Goal: Task Accomplishment & Management: Manage account settings

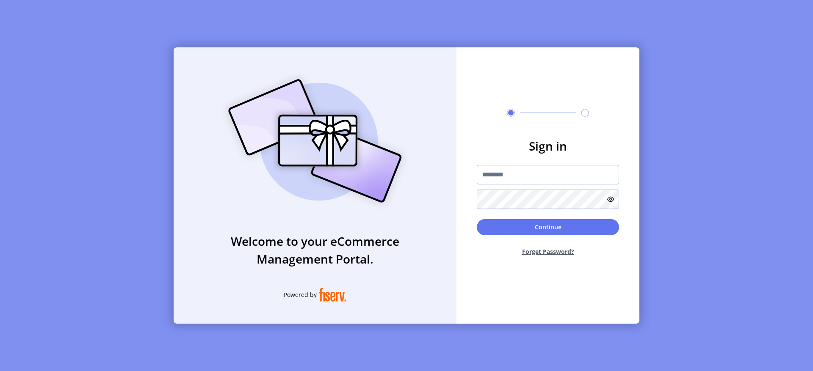
click at [526, 166] on input "text" at bounding box center [548, 174] width 142 height 19
click at [527, 182] on input "text" at bounding box center [548, 174] width 142 height 19
type input "**********"
click at [536, 232] on button "Continue" at bounding box center [548, 227] width 142 height 16
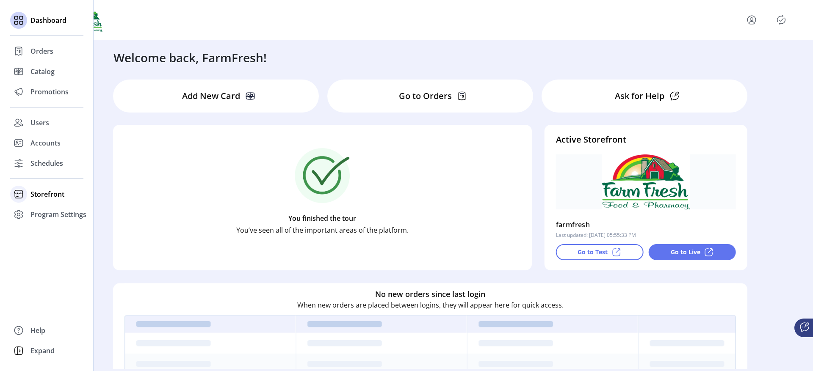
click at [28, 193] on div "Storefront" at bounding box center [46, 194] width 73 height 20
click at [45, 209] on span "Configuration" at bounding box center [52, 211] width 44 height 10
click at [45, 210] on span "Configuration" at bounding box center [52, 211] width 44 height 10
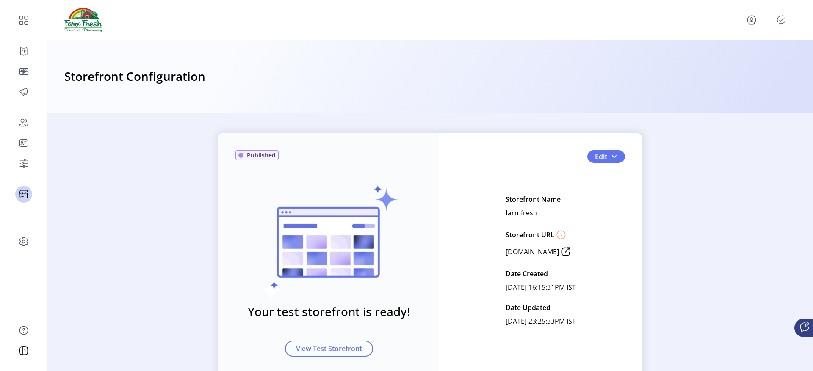
click at [775, 21] on icon "Publisher Panel" at bounding box center [781, 20] width 14 height 14
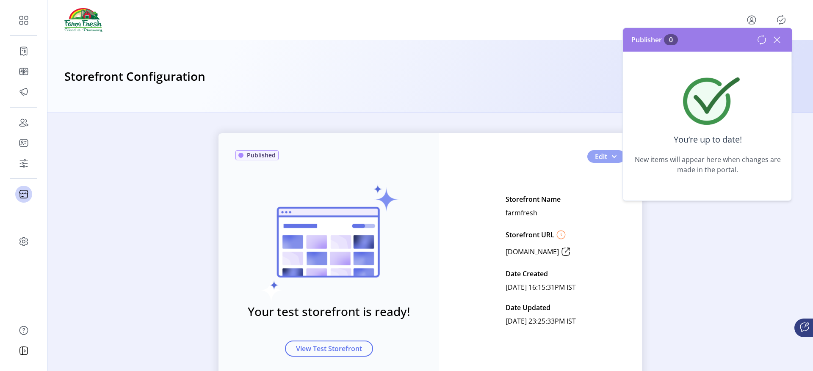
click at [604, 157] on span "Edit" at bounding box center [601, 157] width 12 height 10
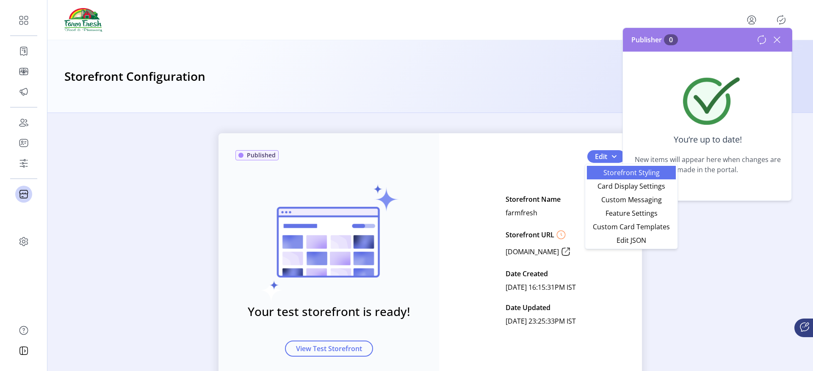
click at [605, 170] on span "Storefront Styling" at bounding box center [631, 172] width 79 height 7
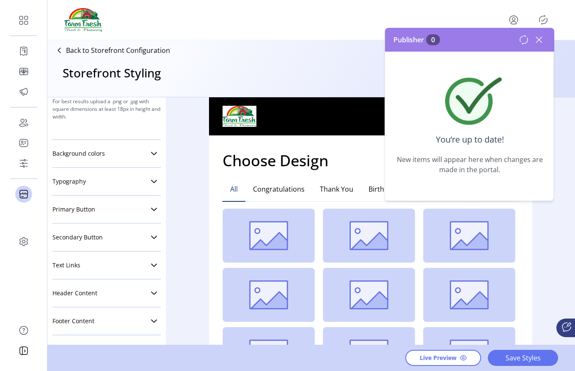
scroll to position [154, 0]
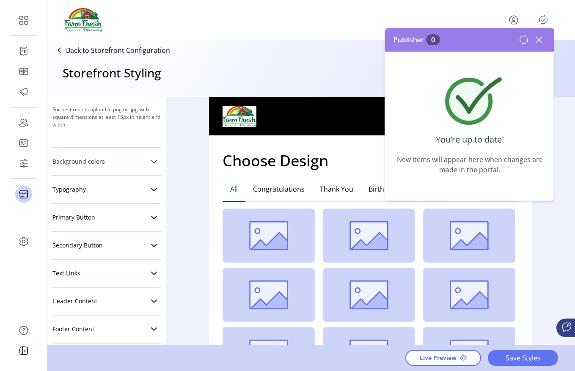
click at [139, 165] on link "Background colors" at bounding box center [106, 161] width 108 height 17
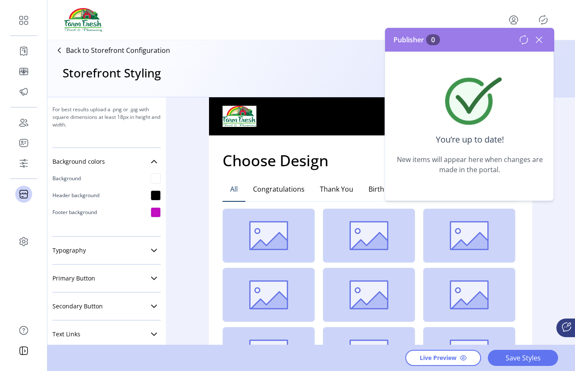
click at [151, 191] on div at bounding box center [156, 196] width 10 height 10
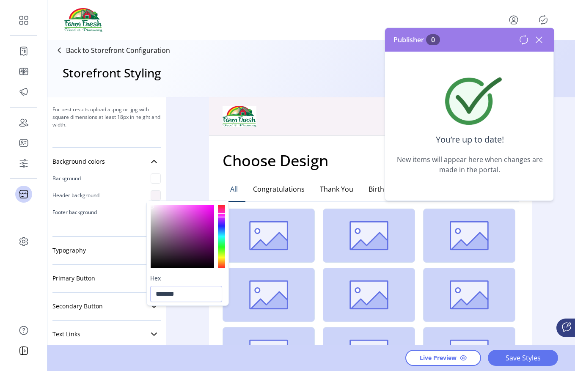
click at [152, 207] on div at bounding box center [183, 237] width 64 height 64
type input "*******"
drag, startPoint x: 151, startPoint y: 206, endPoint x: 149, endPoint y: 197, distance: 9.1
click at [149, 197] on body "Dashboard Orders Catalog Promotions Users Accounts Schedules Storefront Configu…" at bounding box center [287, 185] width 575 height 371
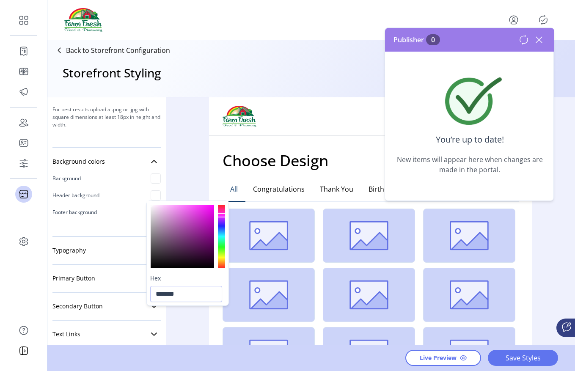
click at [185, 179] on div "Styling Toolbar Brand Logo Upload For best results upload a .png with a transpa…" at bounding box center [311, 221] width 528 height 249
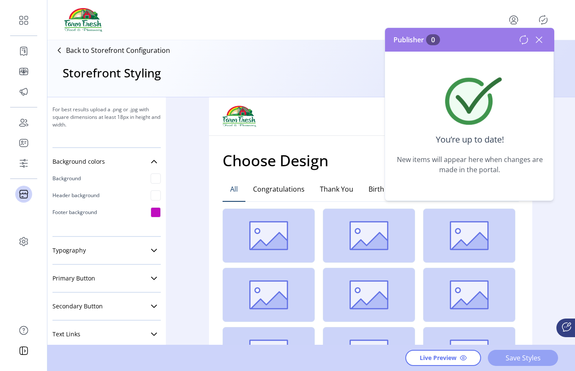
click at [511, 353] on span "Save Styles" at bounding box center [523, 358] width 48 height 10
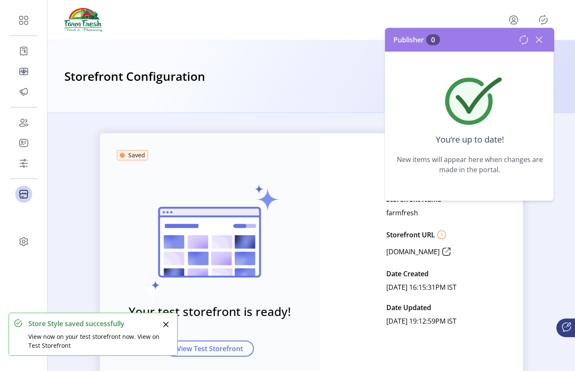
click at [525, 42] on icon at bounding box center [524, 40] width 10 height 10
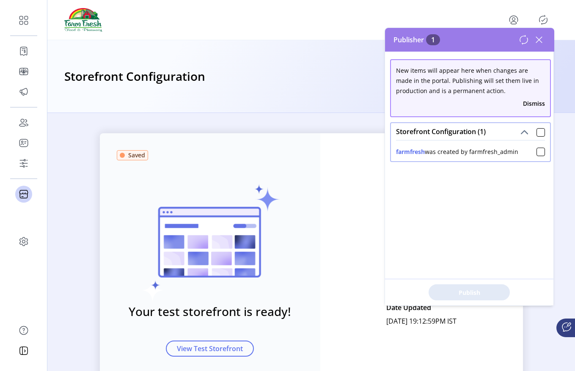
click at [522, 43] on icon at bounding box center [524, 40] width 10 height 10
click at [537, 156] on p-checkbox at bounding box center [541, 151] width 8 height 9
click at [537, 152] on div at bounding box center [541, 152] width 8 height 8
click at [499, 299] on button "Publish 1 Items" at bounding box center [469, 293] width 81 height 16
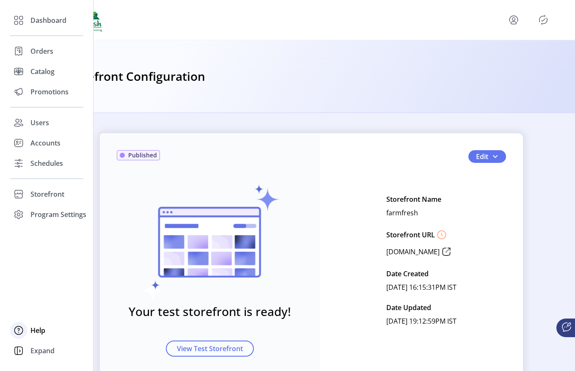
click at [28, 327] on div "Help" at bounding box center [46, 330] width 73 height 20
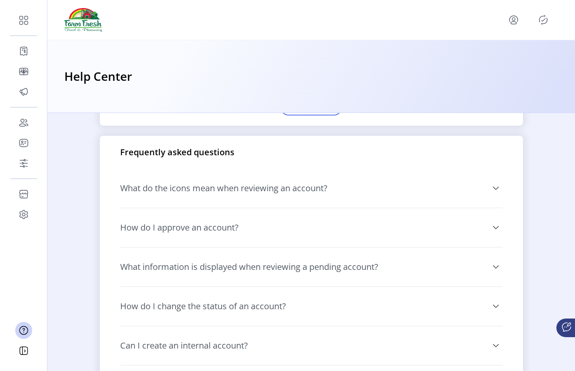
scroll to position [602, 0]
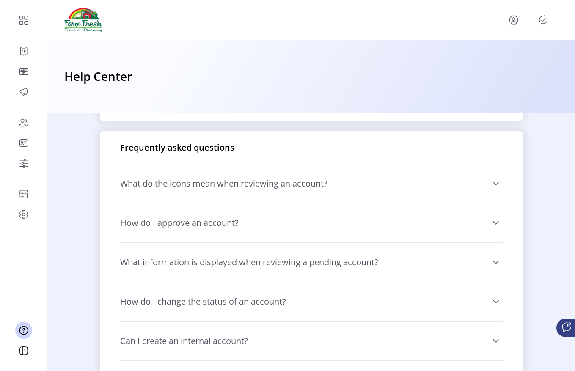
click at [318, 181] on span "What do the icons mean when reviewing an account?" at bounding box center [223, 184] width 207 height 8
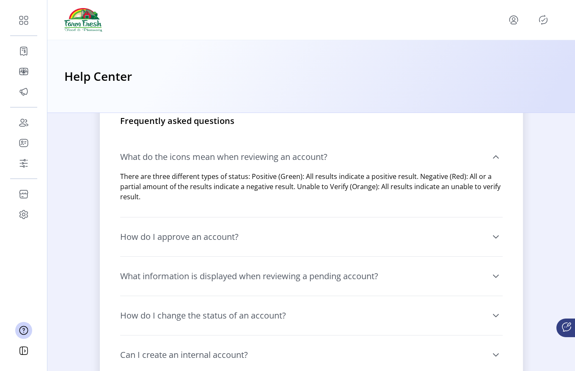
scroll to position [630, 0]
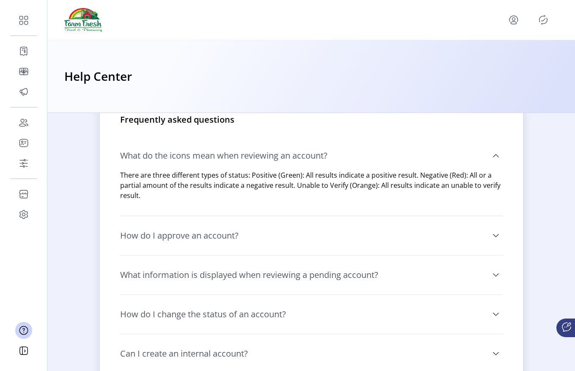
click at [282, 240] on link "How do I approve an account?" at bounding box center [311, 235] width 383 height 29
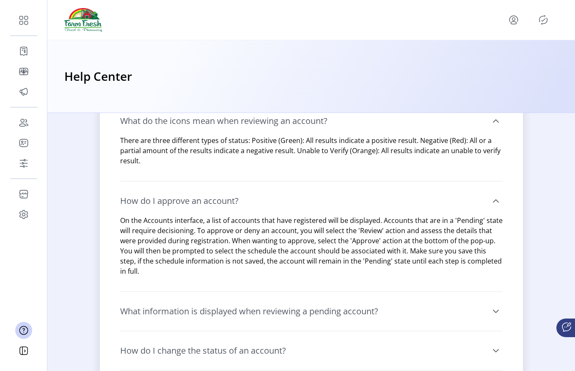
scroll to position [678, 0]
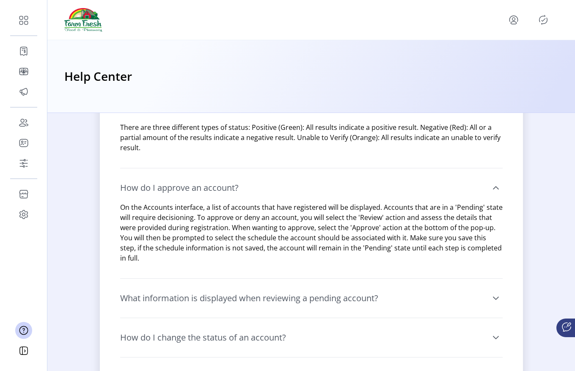
click at [293, 294] on span "What information is displayed when reviewing a pending account?" at bounding box center [249, 298] width 258 height 8
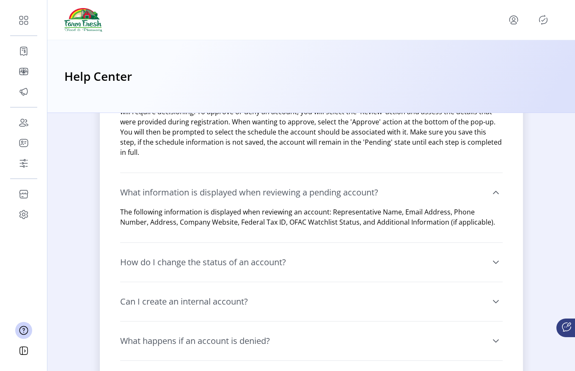
click at [270, 258] on span "How do I change the status of an account?" at bounding box center [203, 262] width 166 height 8
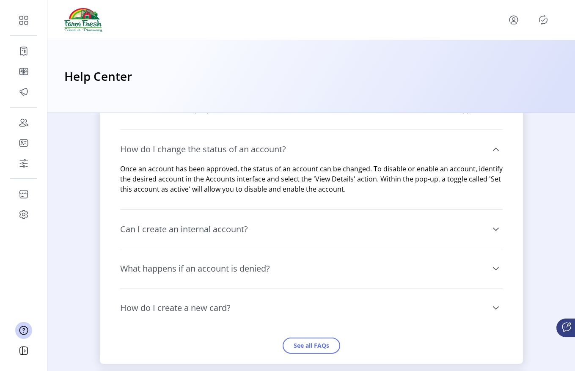
scroll to position [903, 0]
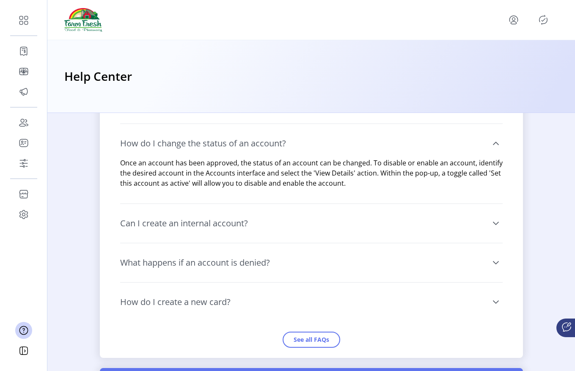
click at [251, 226] on link "Can I create an internal account?" at bounding box center [311, 223] width 383 height 29
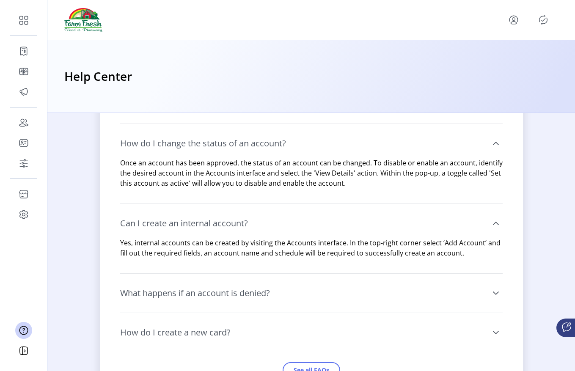
scroll to position [932, 0]
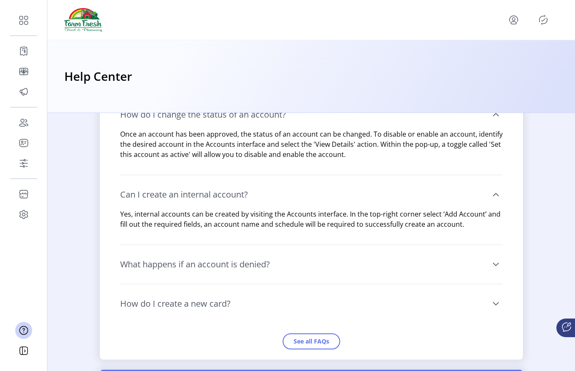
click at [259, 260] on span "What happens if an account is denied?" at bounding box center [195, 264] width 150 height 8
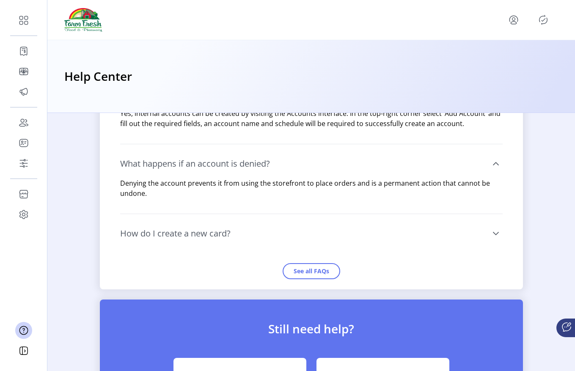
scroll to position [1035, 0]
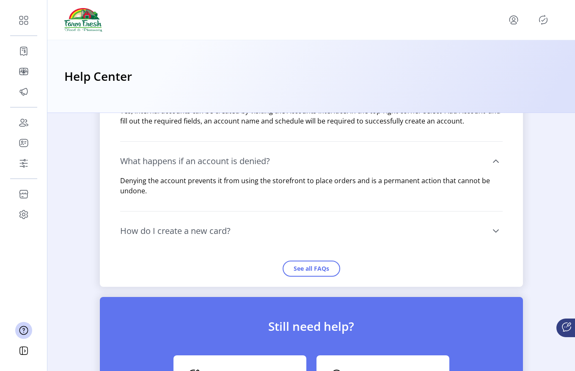
click at [238, 230] on link "How do I create a new card?" at bounding box center [311, 231] width 383 height 29
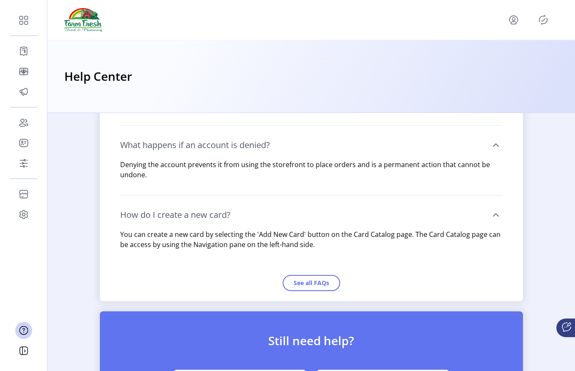
scroll to position [1061, 0]
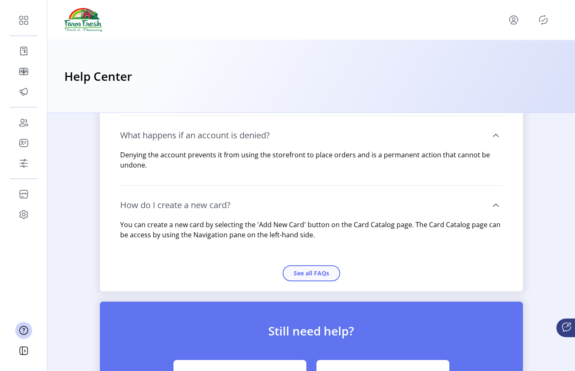
click at [300, 265] on button "See all FAQs" at bounding box center [312, 273] width 58 height 16
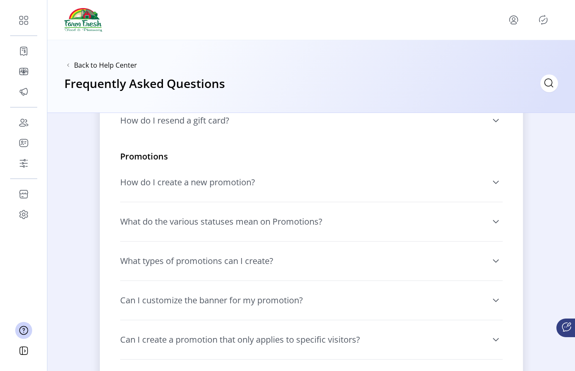
scroll to position [531, 0]
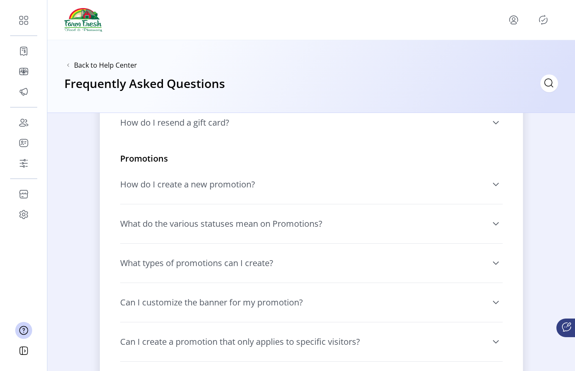
click at [243, 185] on span "How do I create a new promotion?" at bounding box center [187, 184] width 135 height 8
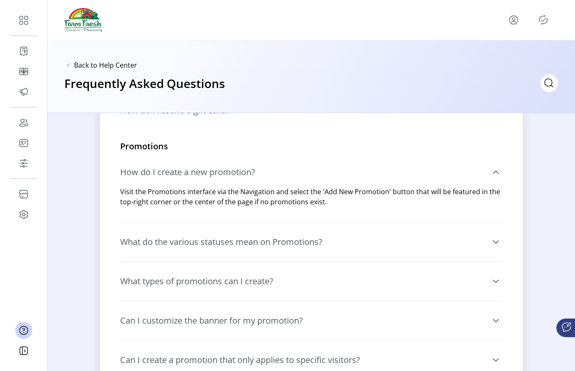
scroll to position [545, 0]
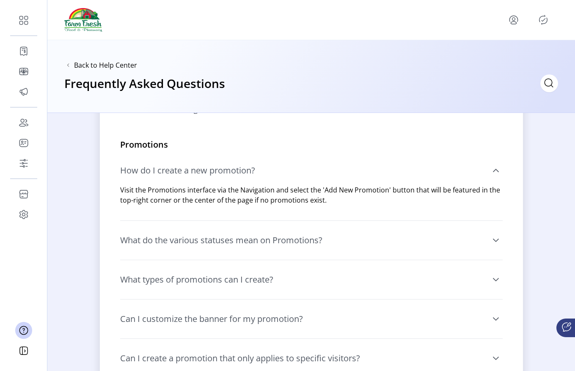
click at [244, 236] on span "What do the various statuses mean on Promotions?" at bounding box center [221, 240] width 202 height 8
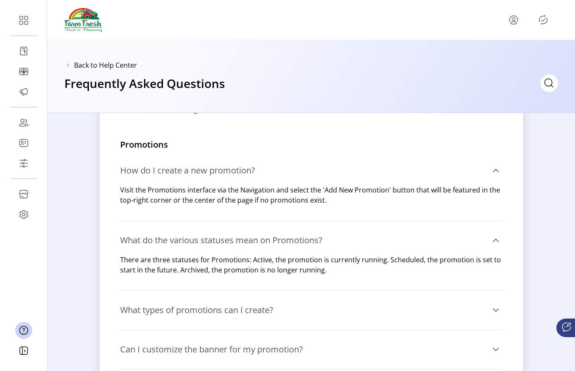
scroll to position [572, 0]
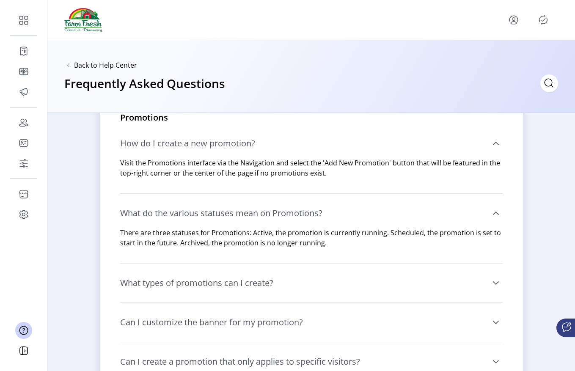
click at [246, 279] on span "What types of promotions can I create?" at bounding box center [196, 283] width 153 height 8
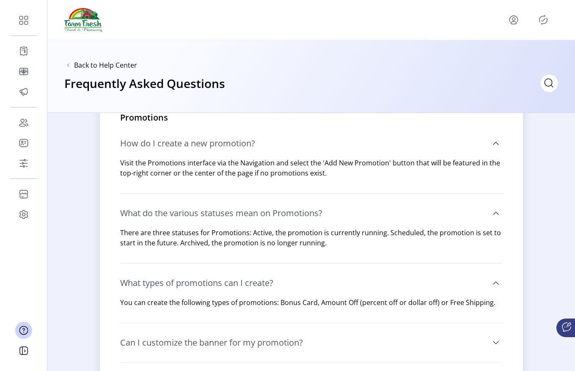
click at [253, 342] on span "Can I customize the banner for my promotion?" at bounding box center [211, 343] width 183 height 8
